Goal: Task Accomplishment & Management: Manage account settings

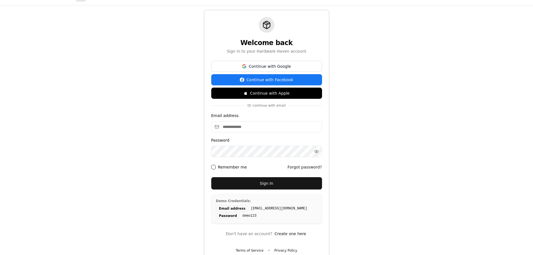
scroll to position [25, 0]
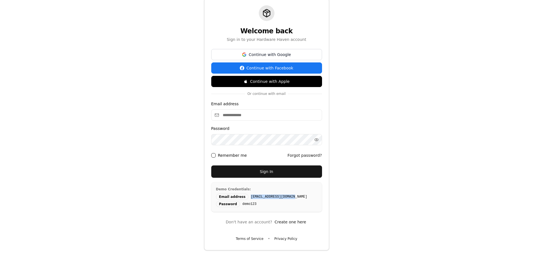
drag, startPoint x: 287, startPoint y: 198, endPoint x: 245, endPoint y: 198, distance: 42.0
click at [245, 198] on div "Email address demo@hardwarehaven.com" at bounding box center [266, 197] width 101 height 6
click at [243, 117] on input "Email address" at bounding box center [266, 114] width 111 height 11
paste input "**********"
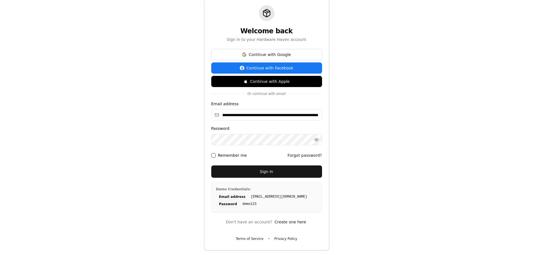
type input "**********"
drag, startPoint x: 252, startPoint y: 204, endPoint x: 239, endPoint y: 206, distance: 13.3
click at [239, 206] on div "Password demo123" at bounding box center [266, 204] width 101 height 6
copy code "demo123"
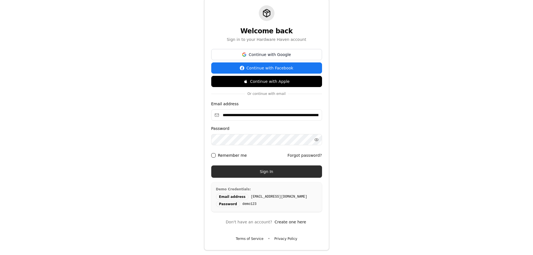
click at [260, 170] on button "Sign In" at bounding box center [266, 172] width 111 height 12
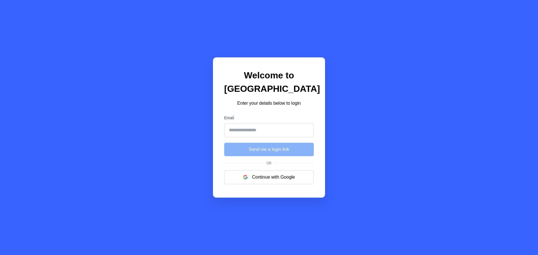
click at [274, 132] on input "Email" at bounding box center [269, 130] width 90 height 14
type input "**********"
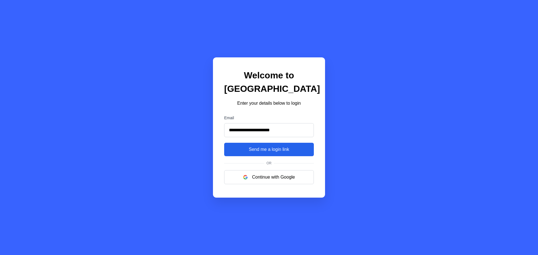
click at [276, 150] on button "Send me a login link" at bounding box center [269, 149] width 90 height 13
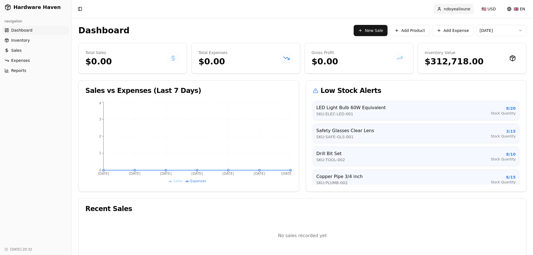
click at [467, 8] on html "Hardware Haven navigation Dashboard Inventory Sales Expenses Reports [DATE] 20:…" at bounding box center [266, 133] width 533 height 266
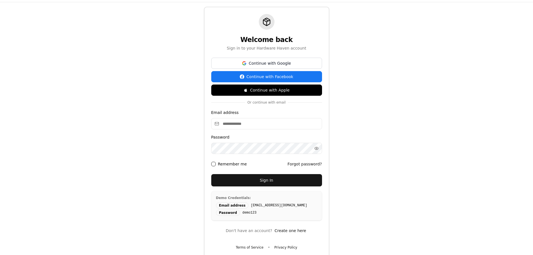
scroll to position [25, 0]
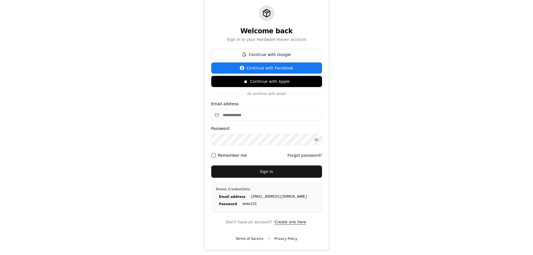
click at [295, 222] on button "Create one here" at bounding box center [291, 221] width 34 height 11
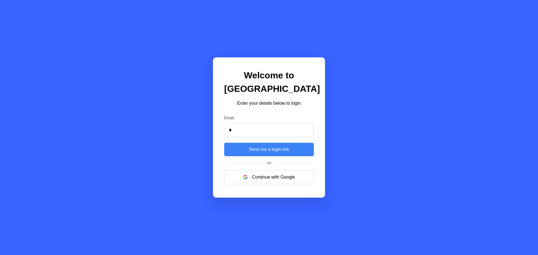
type input "**********"
click at [266, 151] on button "Send me a login link" at bounding box center [269, 149] width 90 height 13
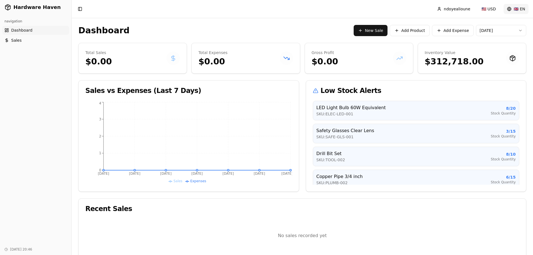
click at [523, 9] on html "Hardware Haven navigation Dashboard Sales [DATE] 20:46 Toggle Sidebar ndoyealio…" at bounding box center [266, 133] width 533 height 266
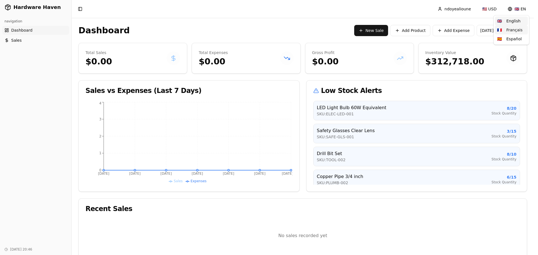
click at [516, 30] on div "🇫🇷 Français" at bounding box center [511, 29] width 33 height 9
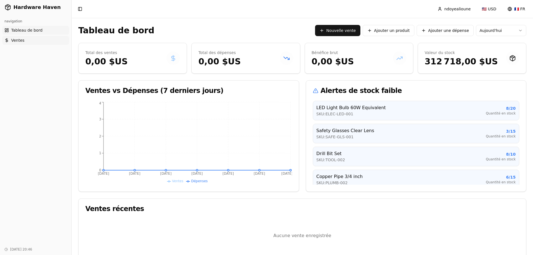
click at [15, 38] on span "Ventes" at bounding box center [17, 41] width 13 height 6
